Goal: Information Seeking & Learning: Learn about a topic

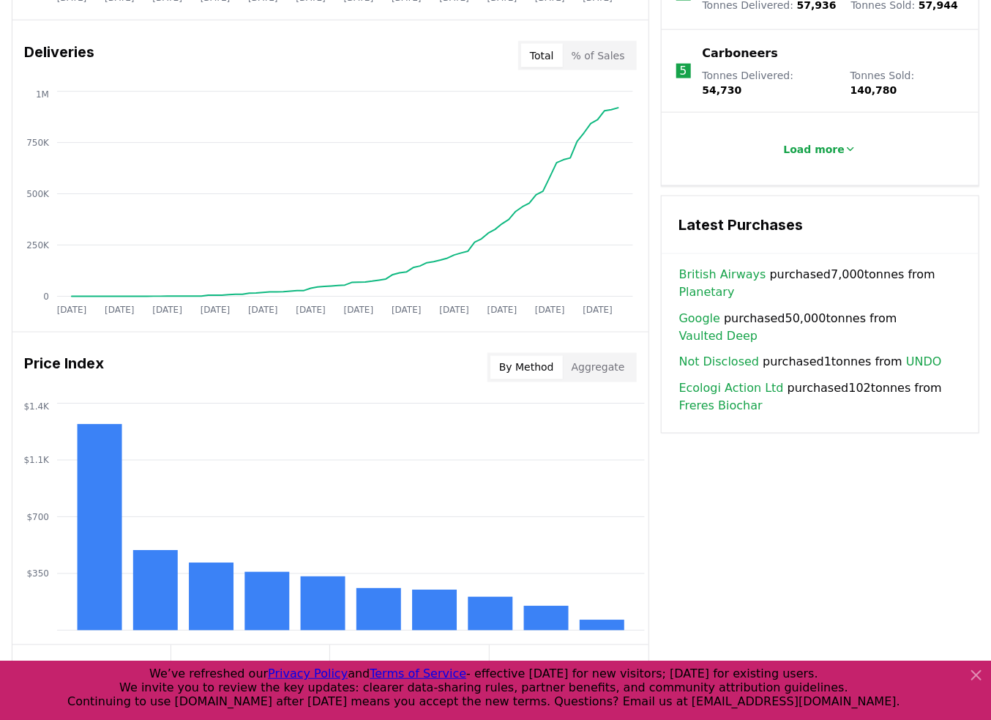
scroll to position [742, 0]
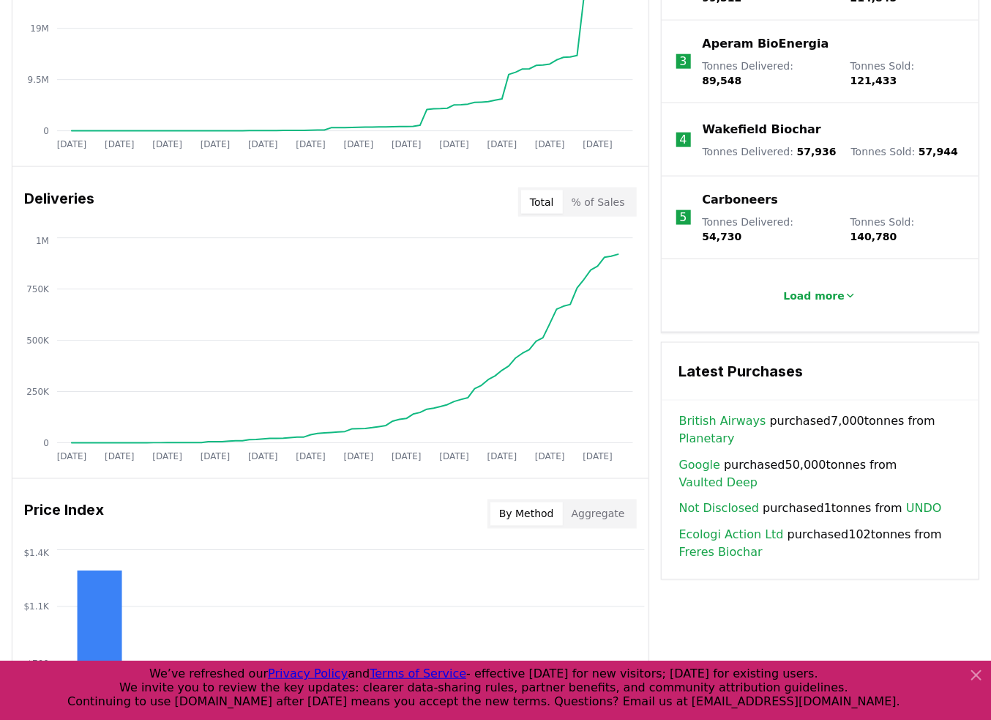
drag, startPoint x: 722, startPoint y: 549, endPoint x: 655, endPoint y: 531, distance: 69.1
click at [721, 549] on div "Key Metrics Find detailed analysis of carbon removal data through time. Total S…" at bounding box center [496, 339] width 968 height 1087
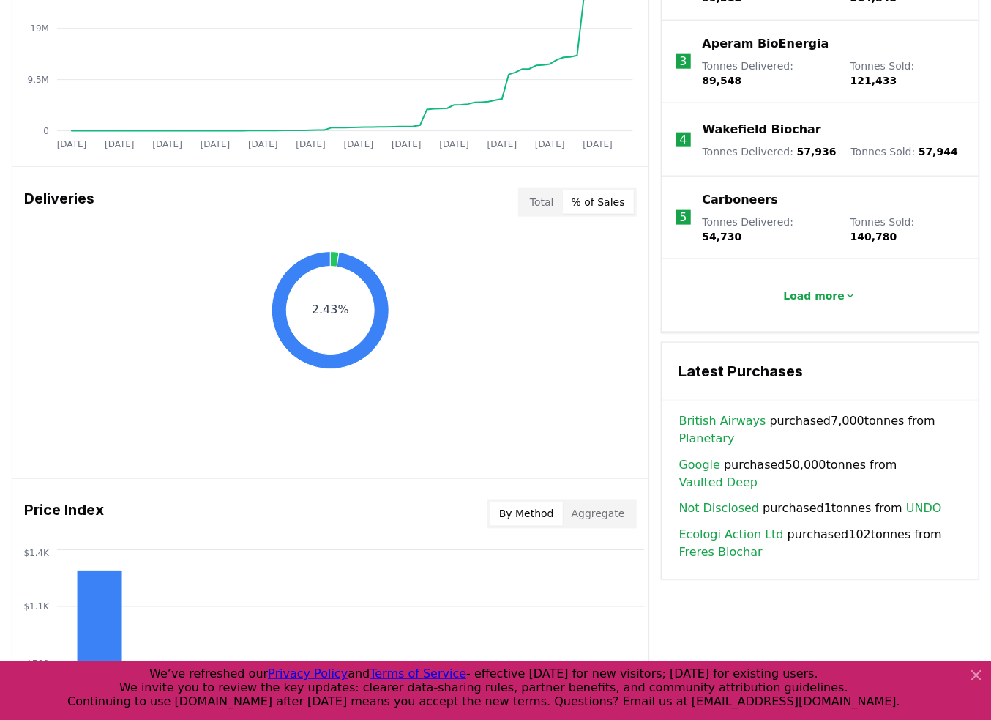
click at [595, 197] on button "% of Sales" at bounding box center [598, 201] width 71 height 23
click at [520, 204] on div "Deliveries Total % of Sales" at bounding box center [330, 202] width 636 height 53
click at [545, 195] on button "Total" at bounding box center [542, 201] width 42 height 23
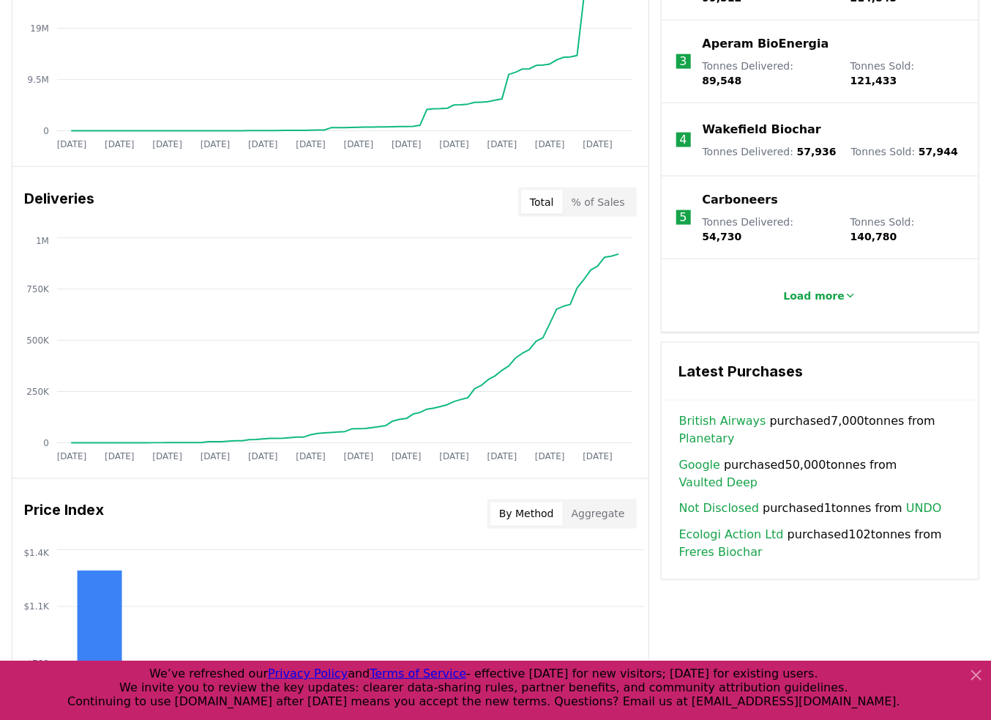
click at [598, 506] on button "Aggregate" at bounding box center [598, 513] width 71 height 23
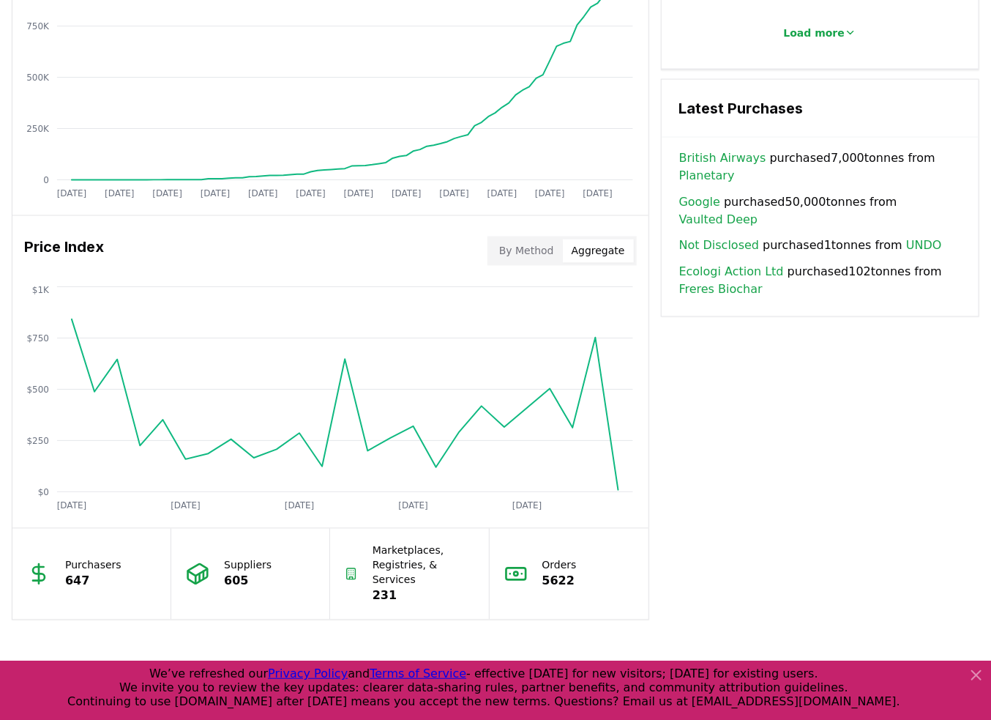
scroll to position [1107, 0]
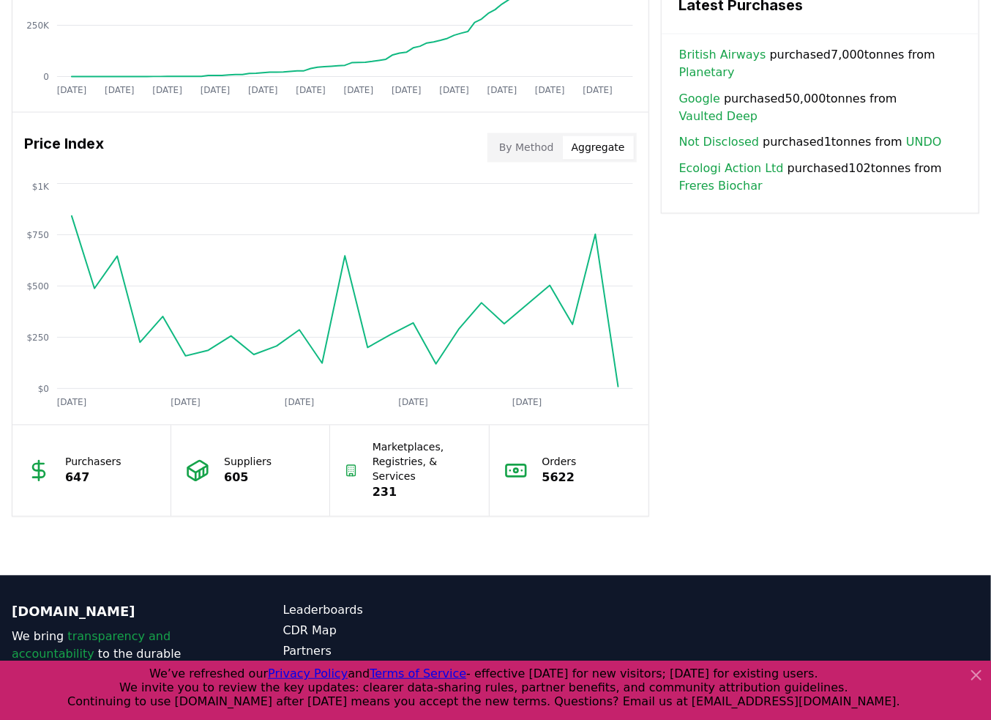
click at [534, 138] on button "By Method" at bounding box center [526, 147] width 72 height 23
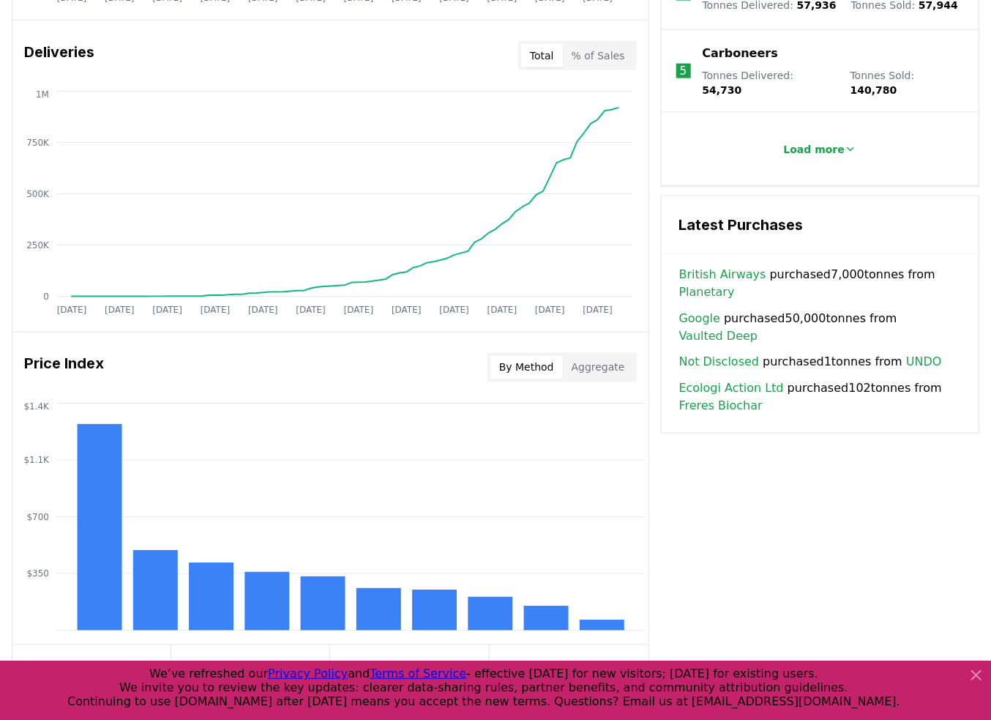
scroll to position [815, 0]
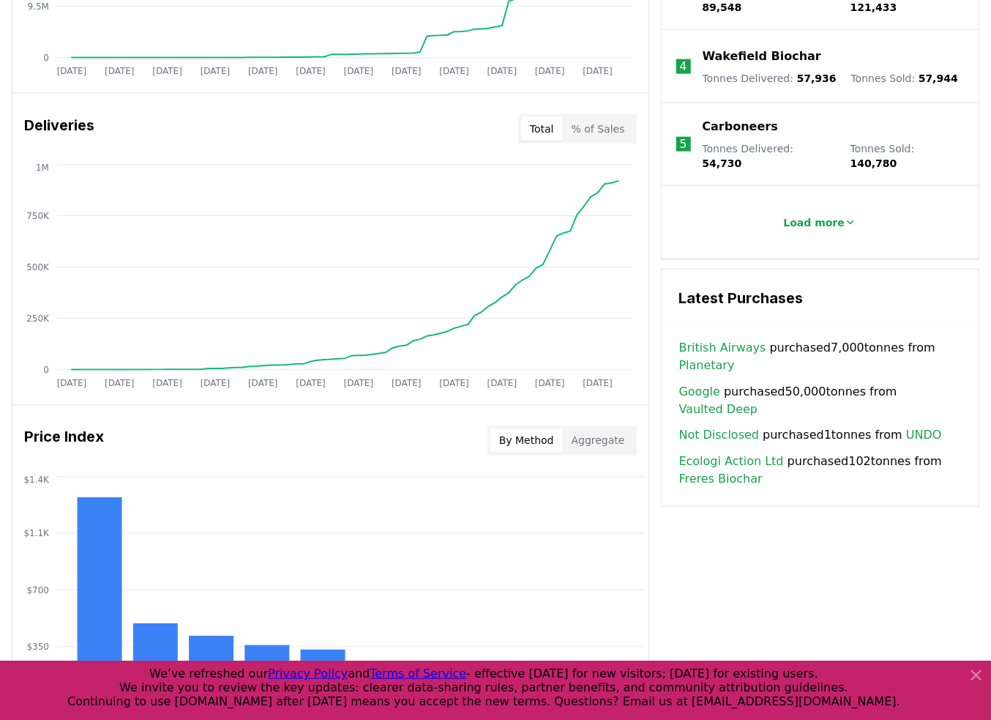
click at [770, 522] on div "Key Metrics Find detailed analysis of carbon removal data through time. Total S…" at bounding box center [496, 266] width 968 height 1087
click at [884, 499] on div "Key Metrics Find detailed analysis of carbon removal data through time. Total S…" at bounding box center [496, 266] width 968 height 1087
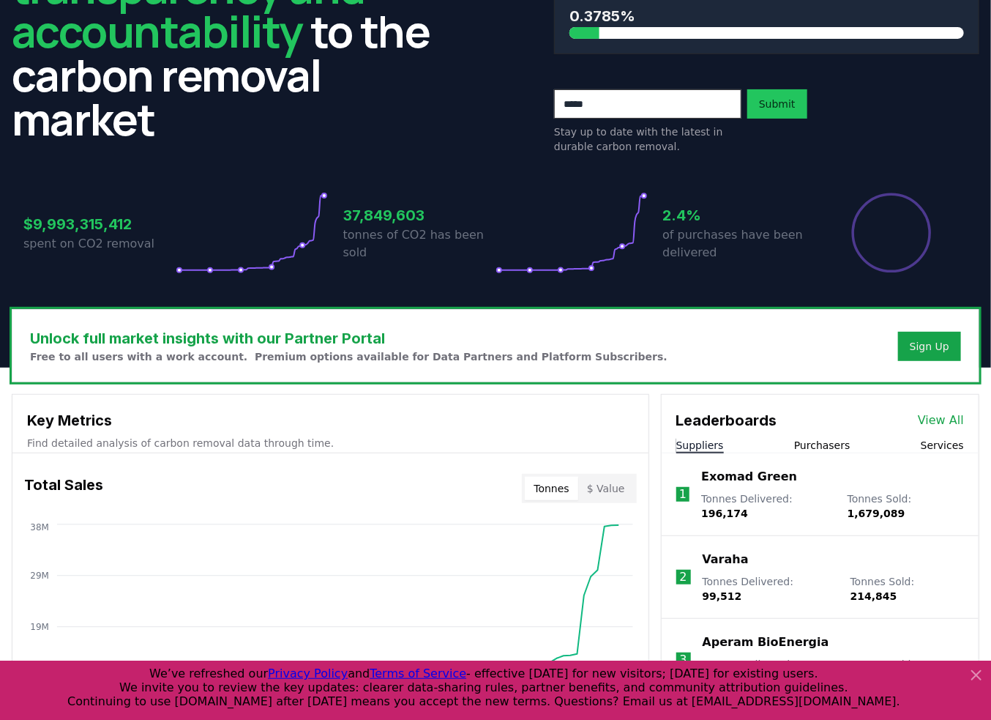
scroll to position [0, 0]
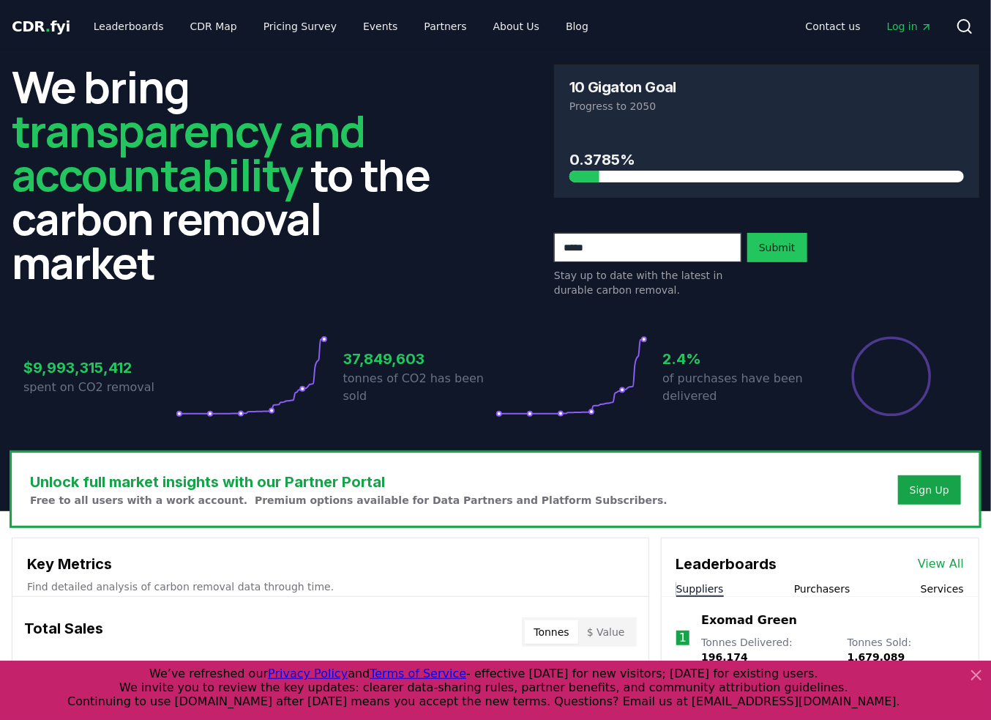
click at [925, 26] on icon "Main" at bounding box center [927, 27] width 12 height 12
